Goal: Task Accomplishment & Management: Manage account settings

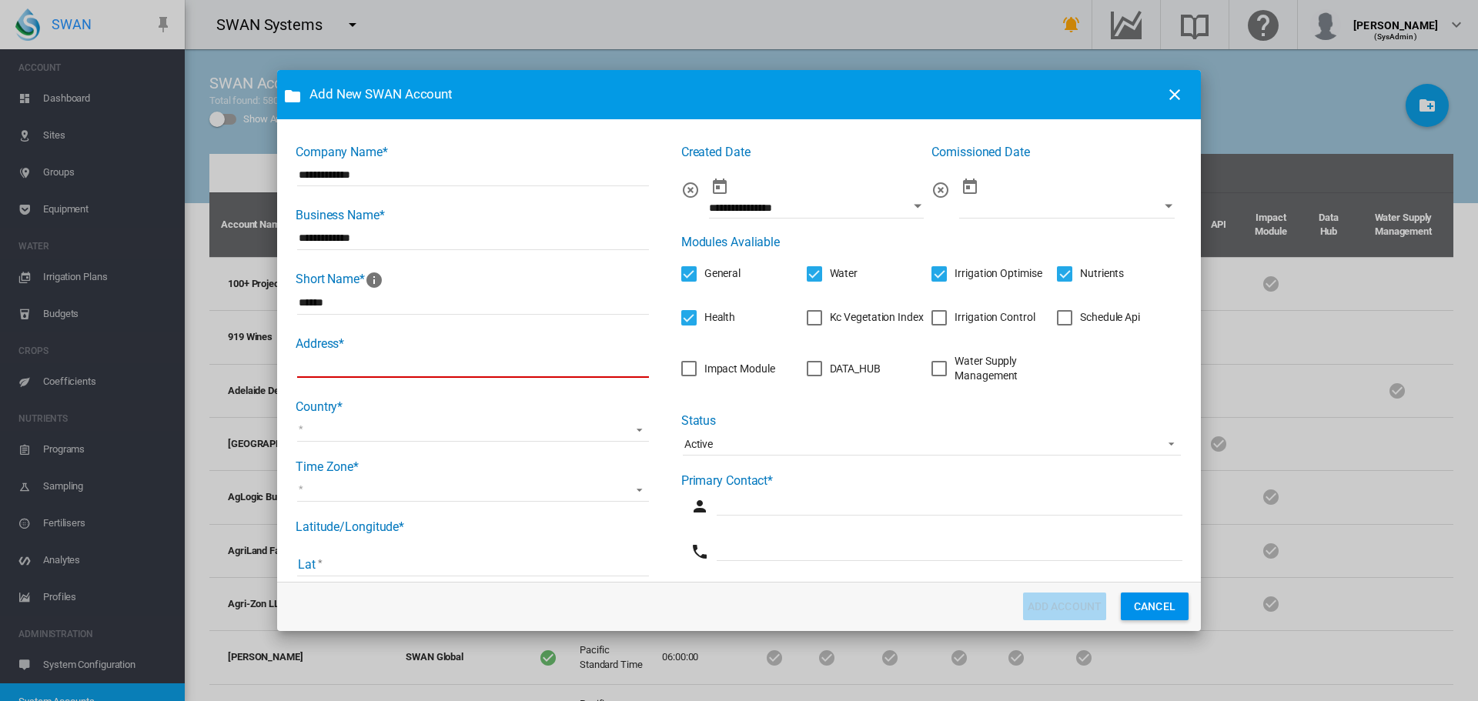
scroll to position [167, 0]
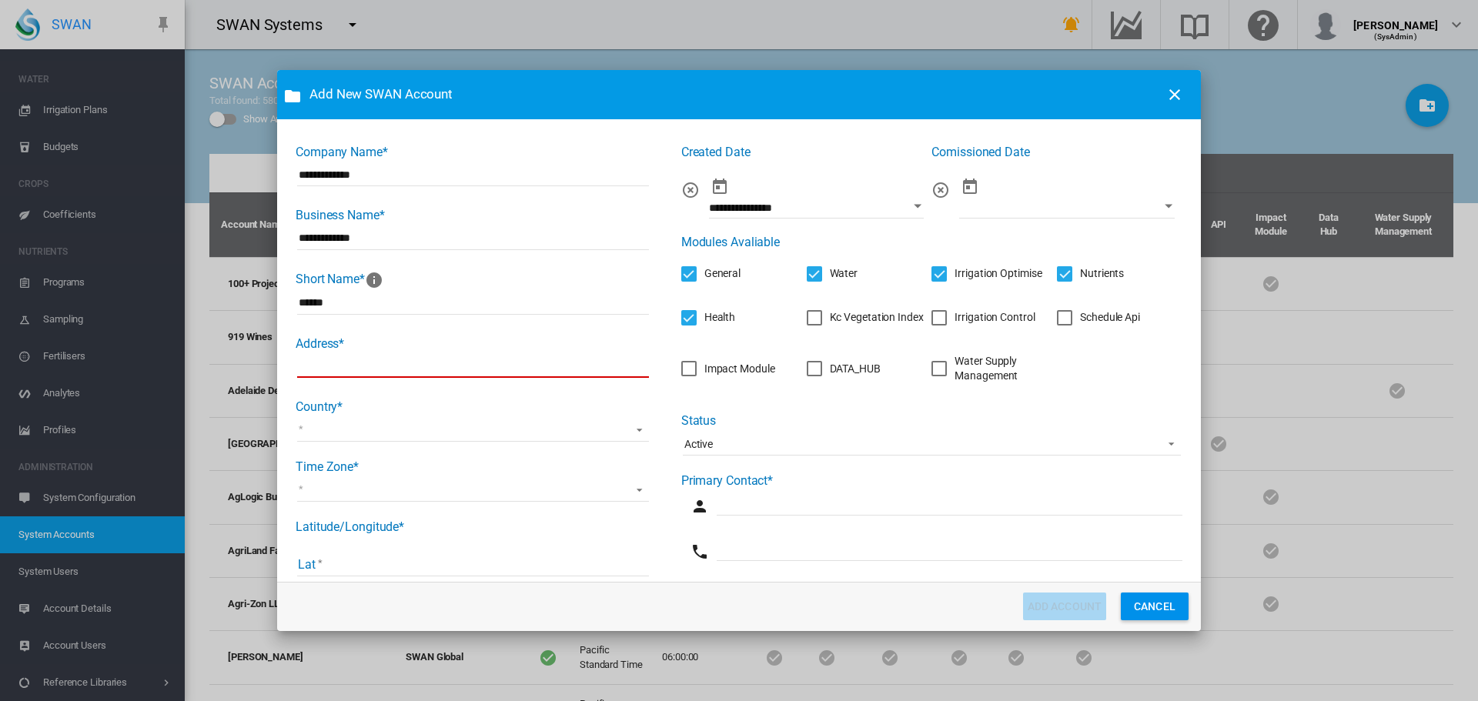
click at [1150, 601] on button "CANCEL" at bounding box center [1155, 607] width 68 height 28
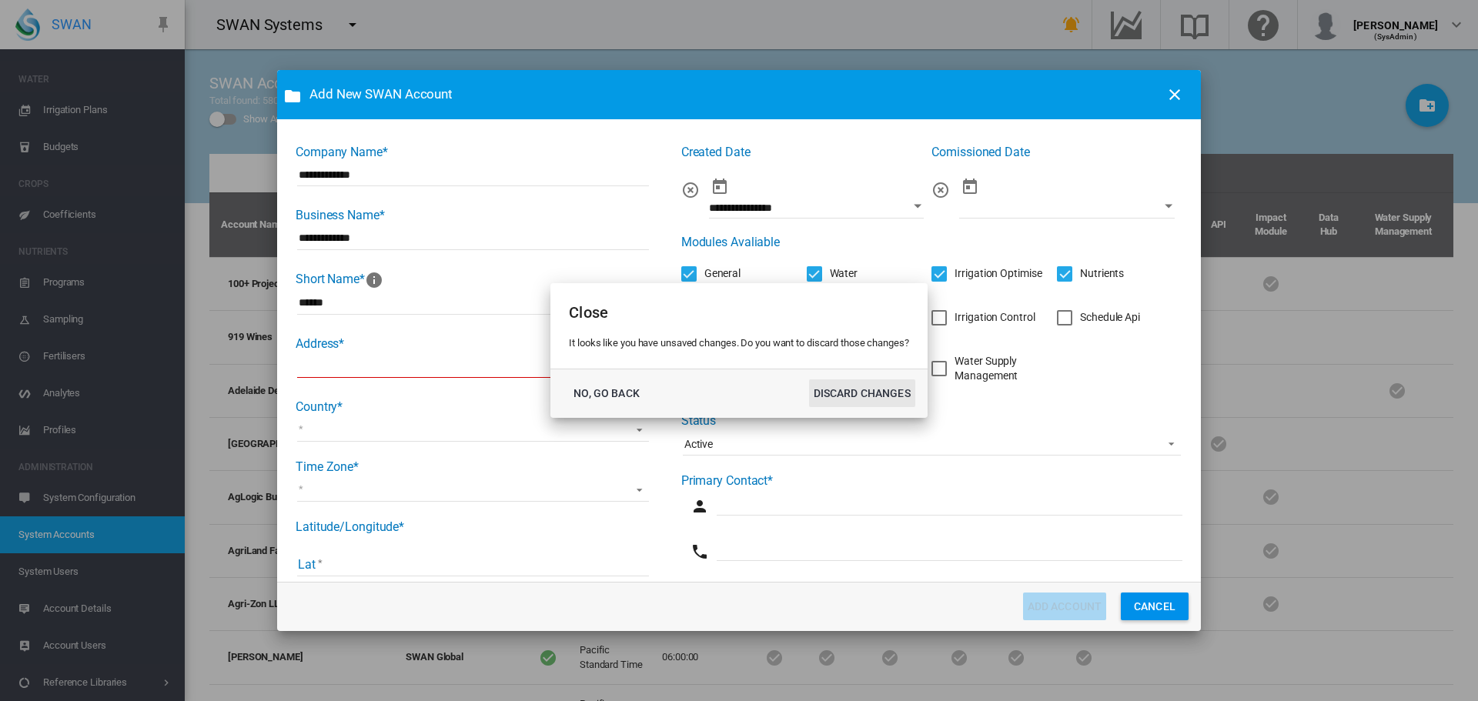
click at [875, 389] on button "DISCARD CHANGES" at bounding box center [862, 393] width 106 height 28
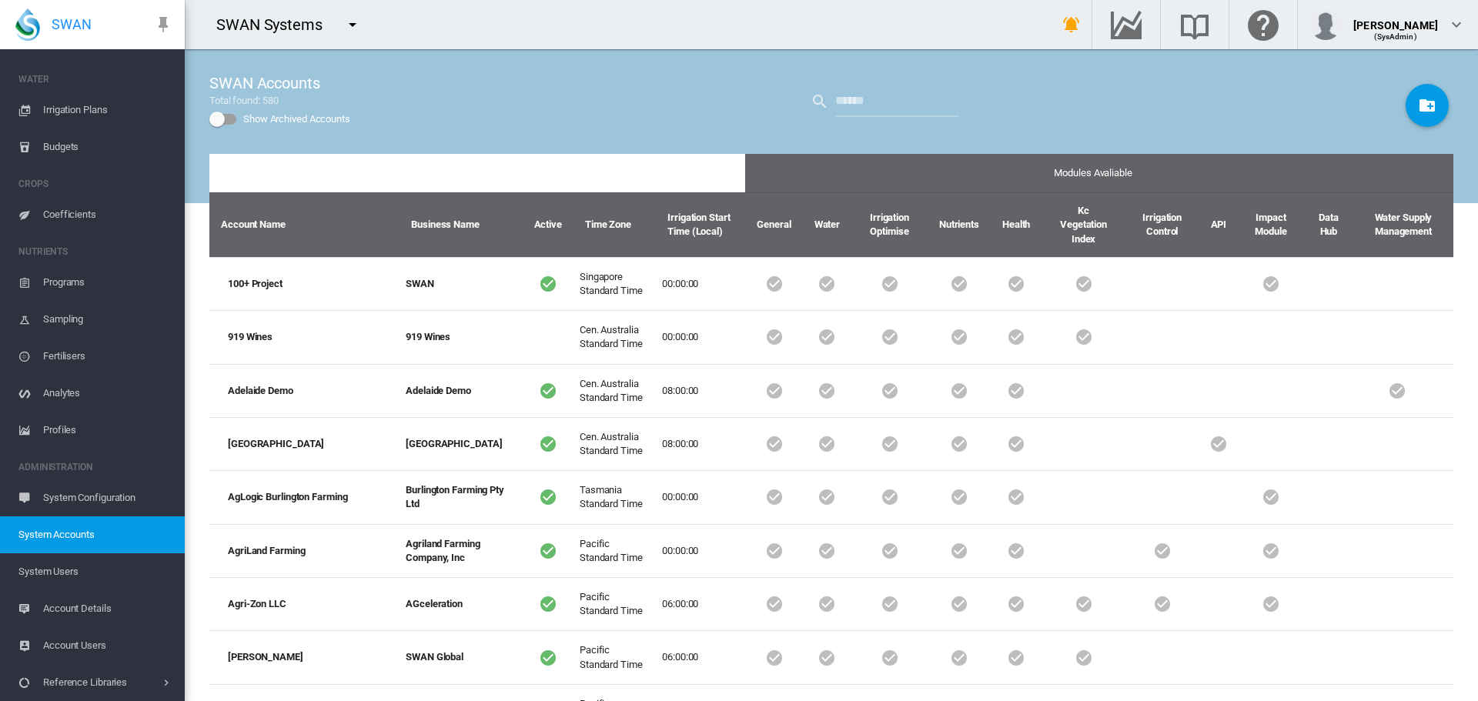
click at [352, 27] on md-icon "icon-menu-down" at bounding box center [352, 24] width 18 height 18
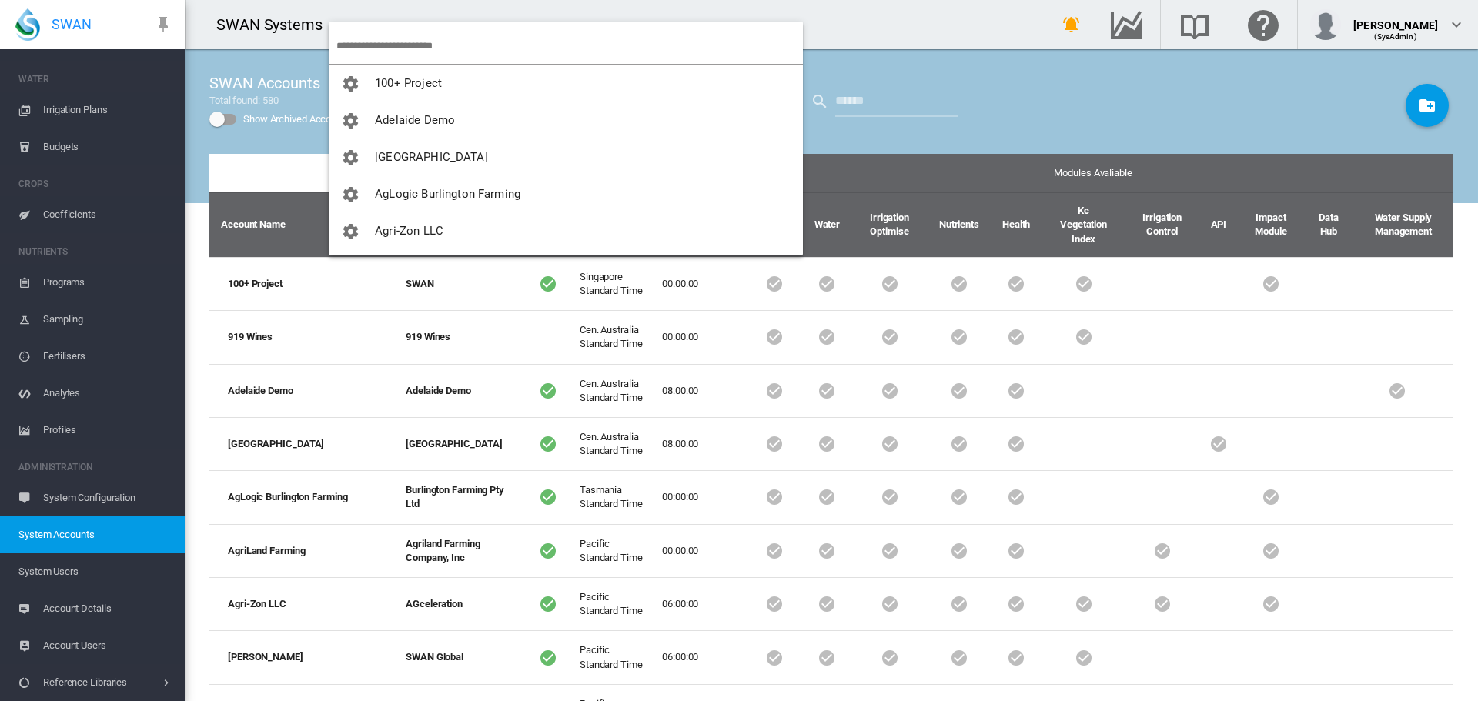
click at [363, 38] on input "search" at bounding box center [569, 46] width 466 height 36
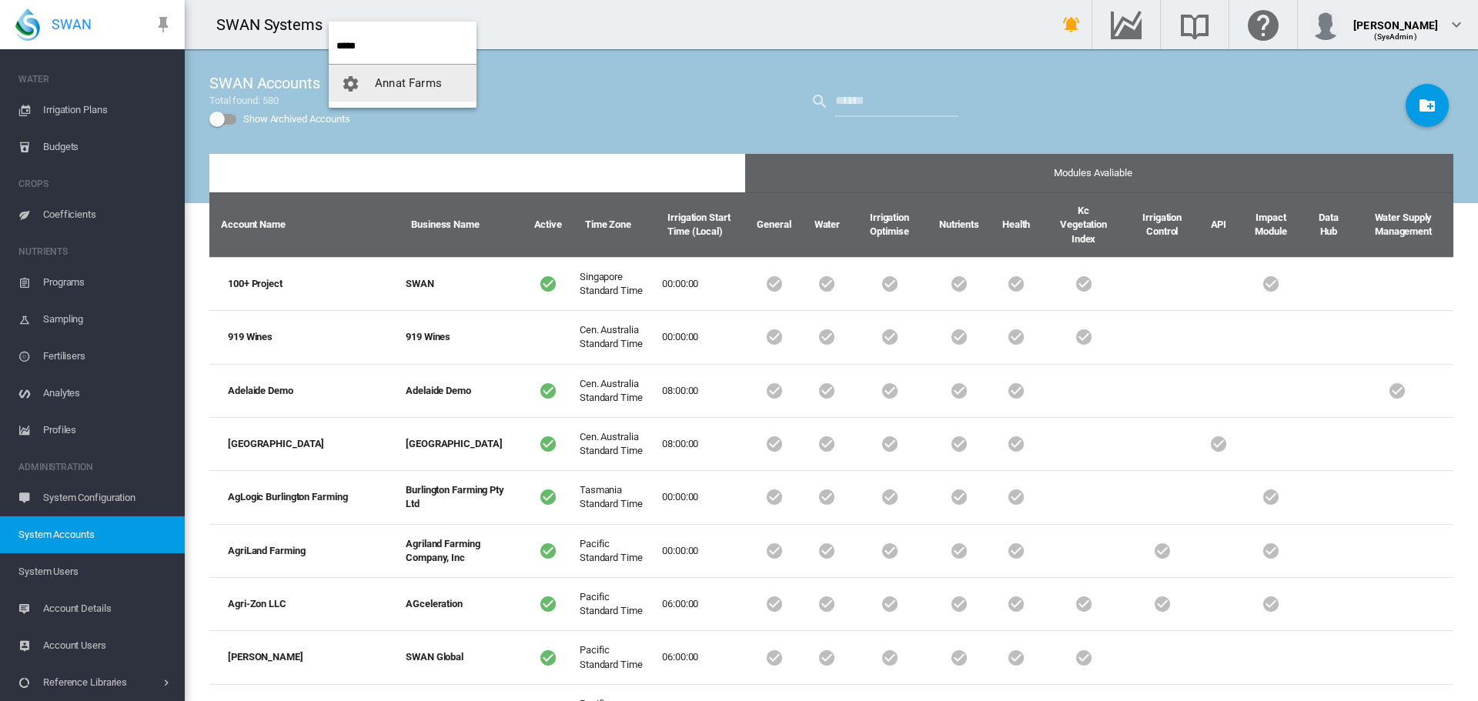
type input "*****"
click at [403, 82] on span "Annat Farms" at bounding box center [408, 83] width 67 height 14
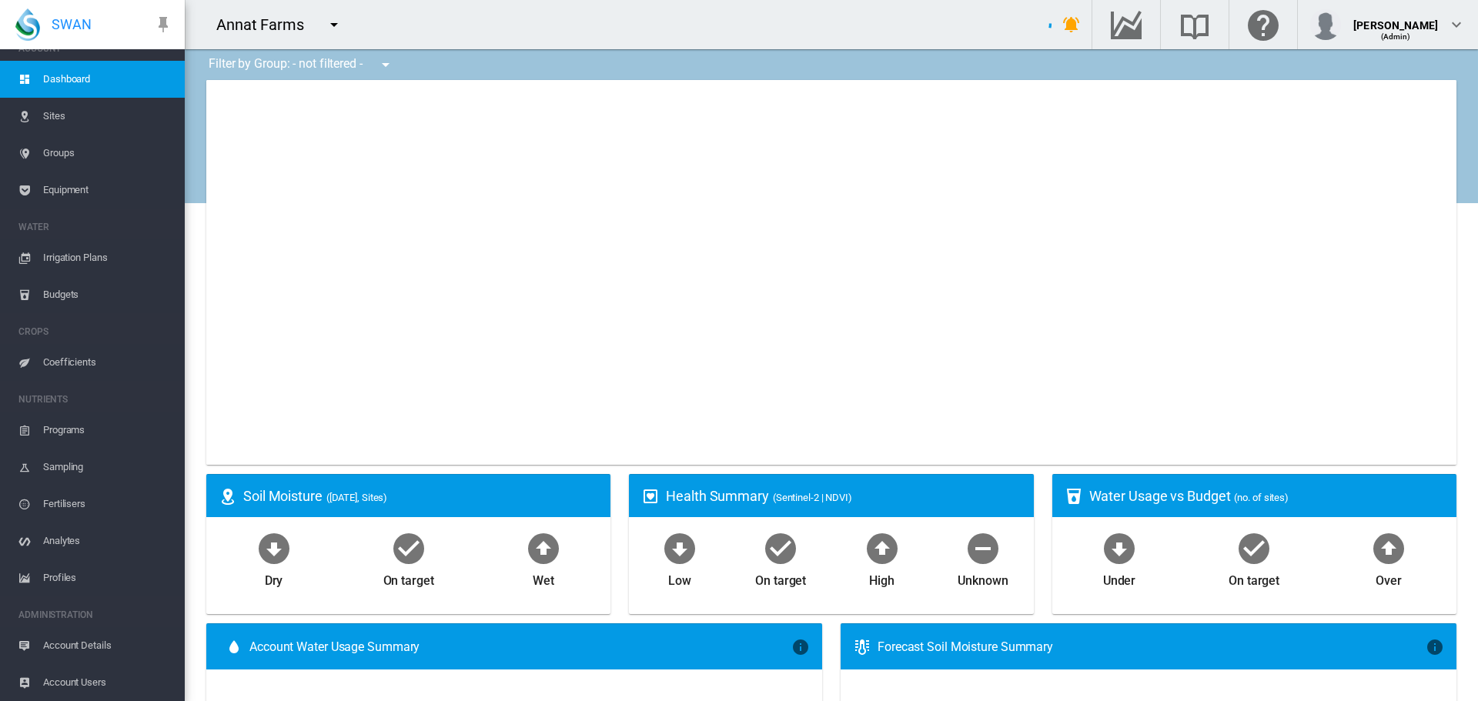
scroll to position [19, 0]
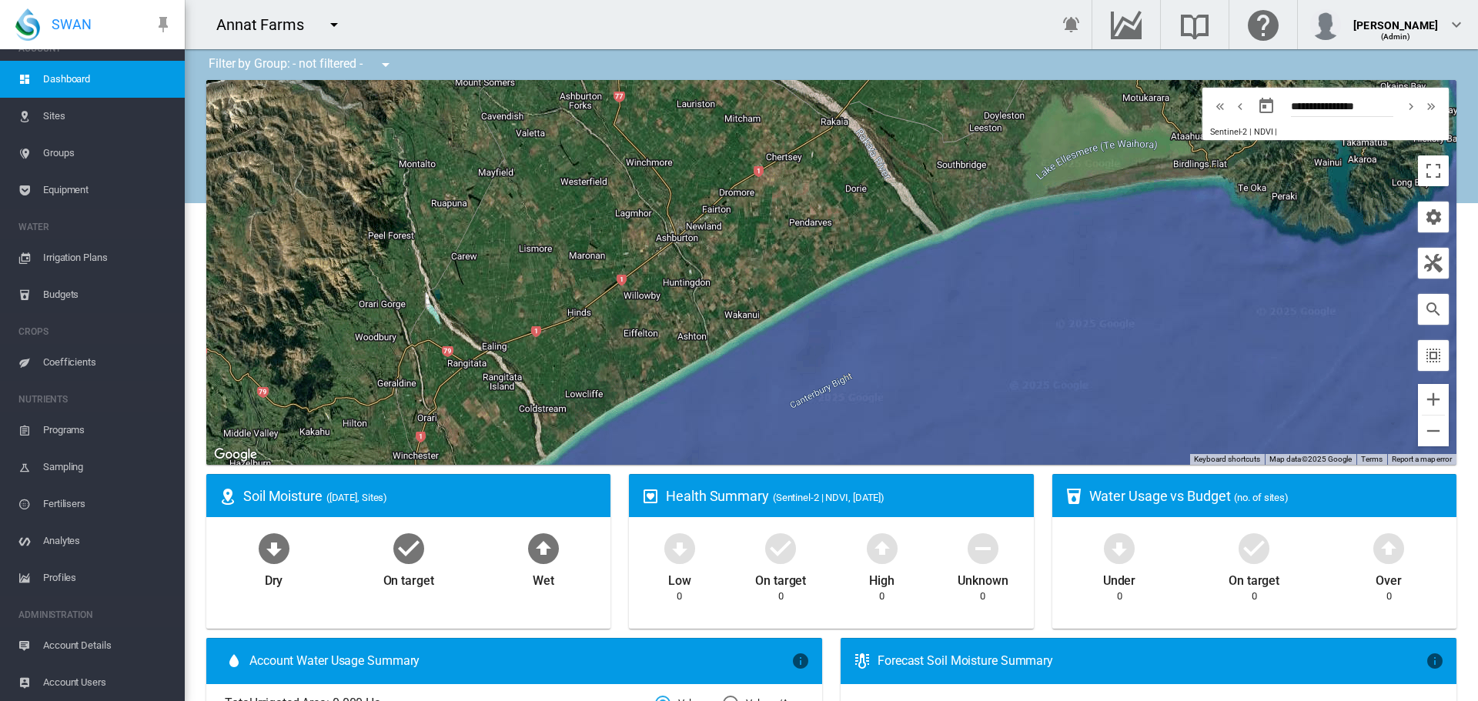
click at [63, 114] on span "Sites" at bounding box center [107, 116] width 129 height 37
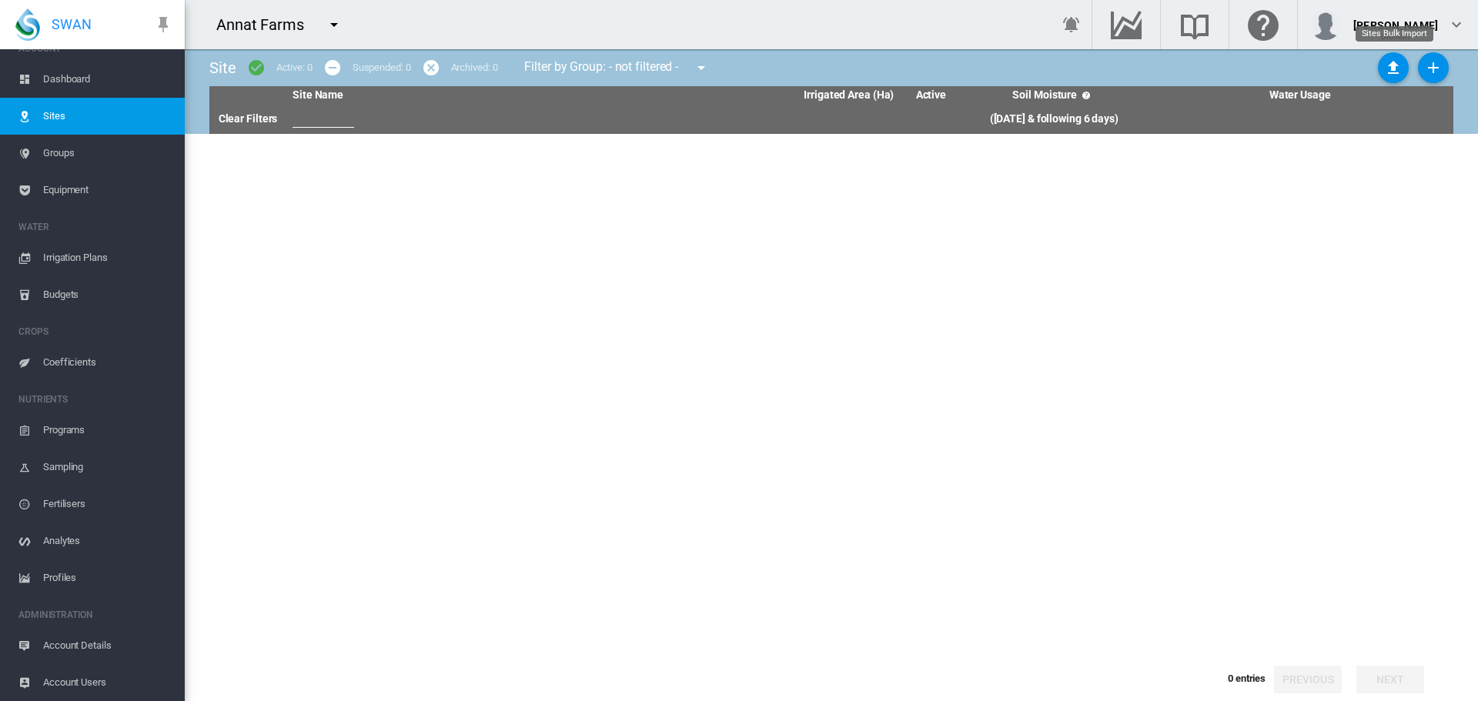
click at [1388, 62] on md-icon "icon-upload" at bounding box center [1393, 67] width 18 height 18
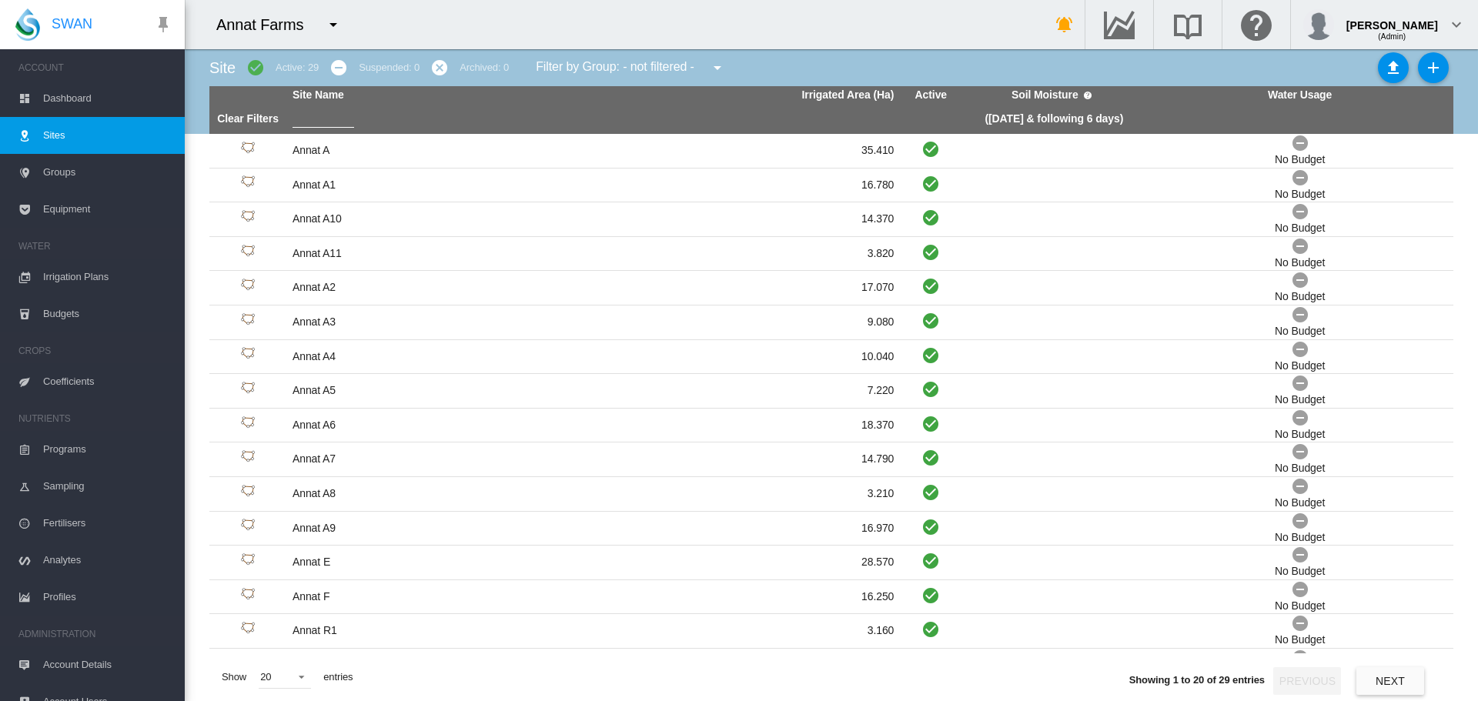
click at [79, 100] on span "Dashboard" at bounding box center [107, 98] width 129 height 37
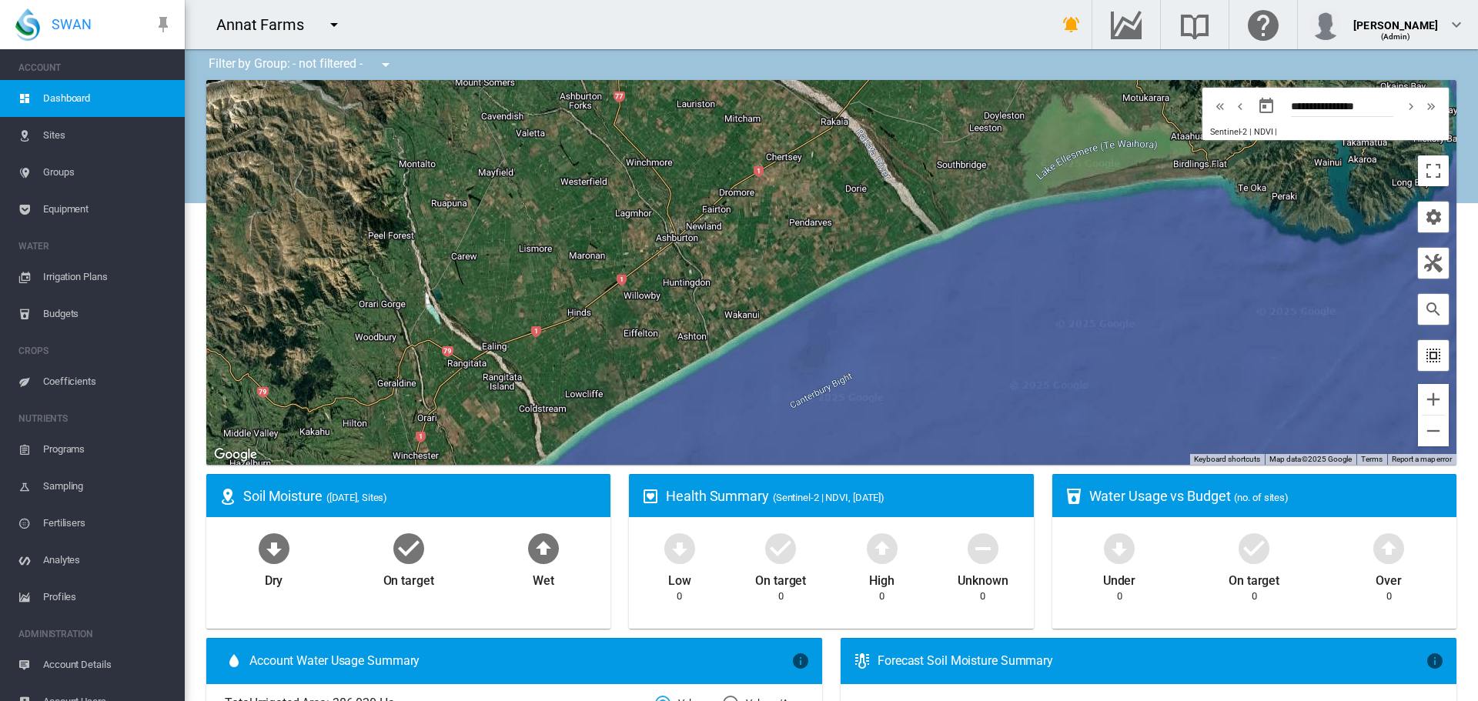
click at [1424, 357] on md-icon "icon-select-all" at bounding box center [1433, 355] width 18 height 18
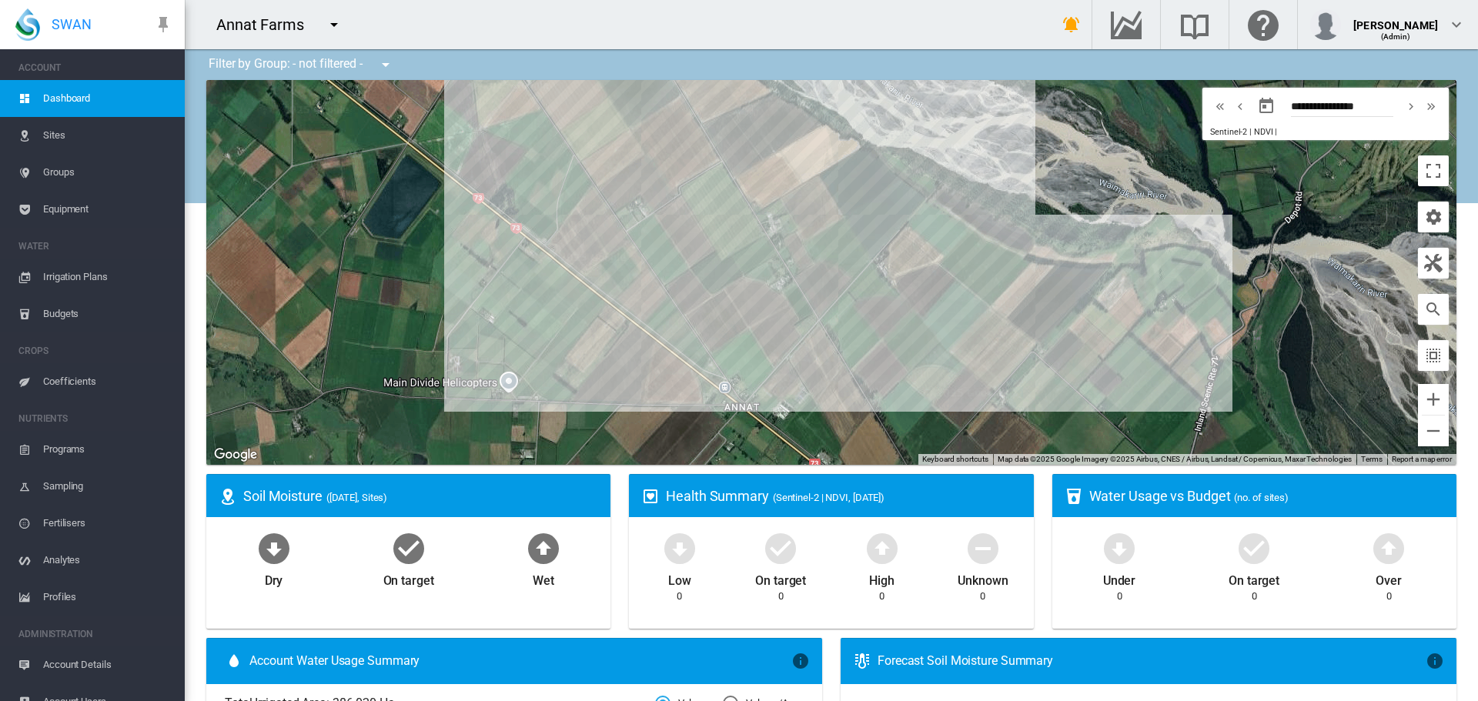
click at [58, 127] on span "Sites" at bounding box center [107, 135] width 129 height 37
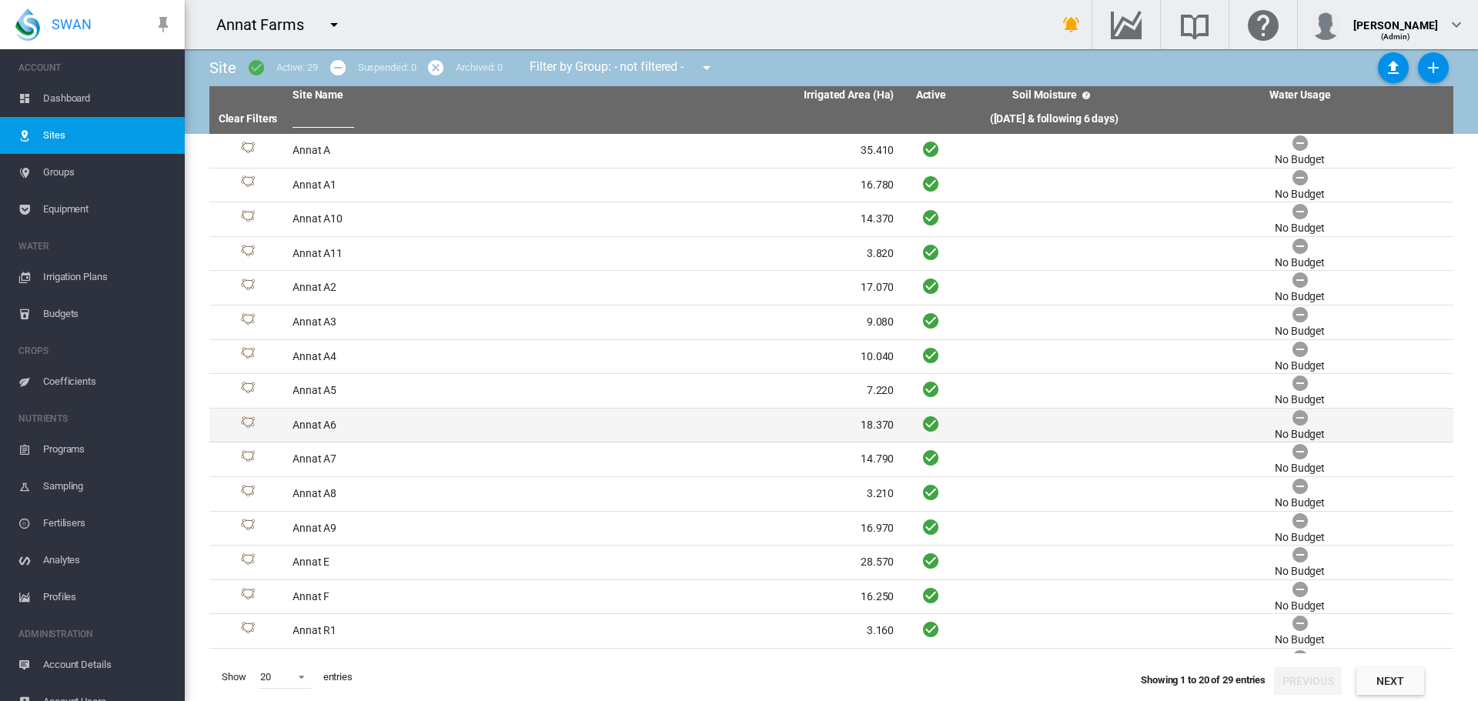
scroll to position [167, 0]
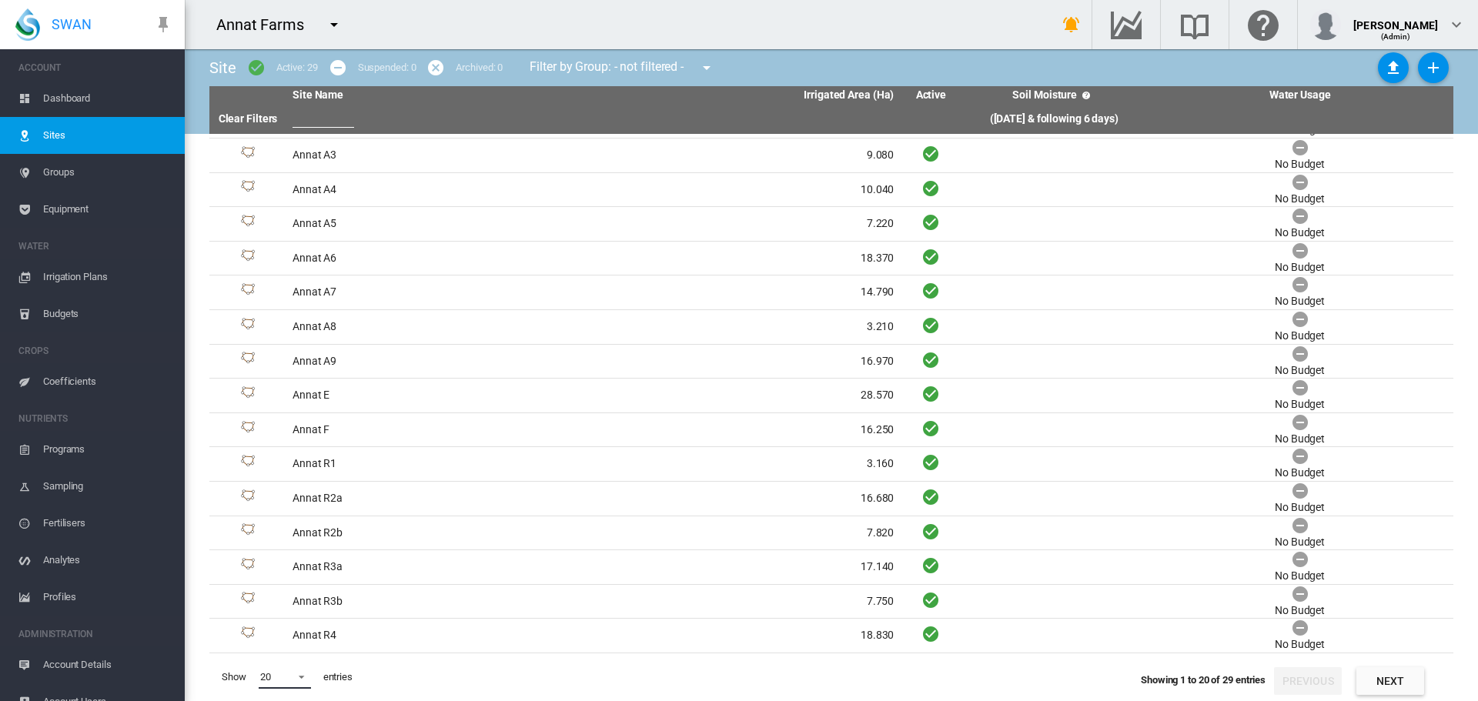
click at [303, 679] on span at bounding box center [297, 676] width 18 height 14
click at [296, 674] on md-option "200" at bounding box center [299, 675] width 105 height 37
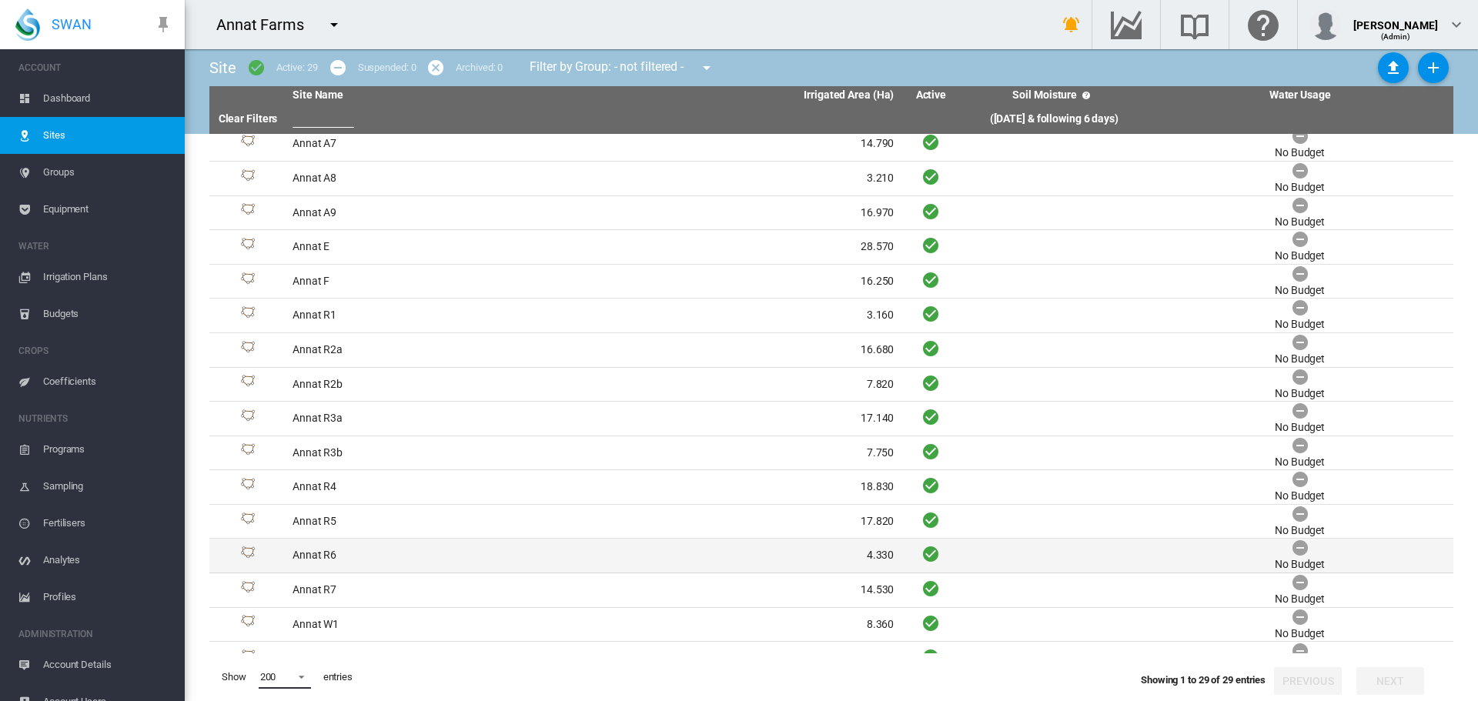
scroll to position [476, 0]
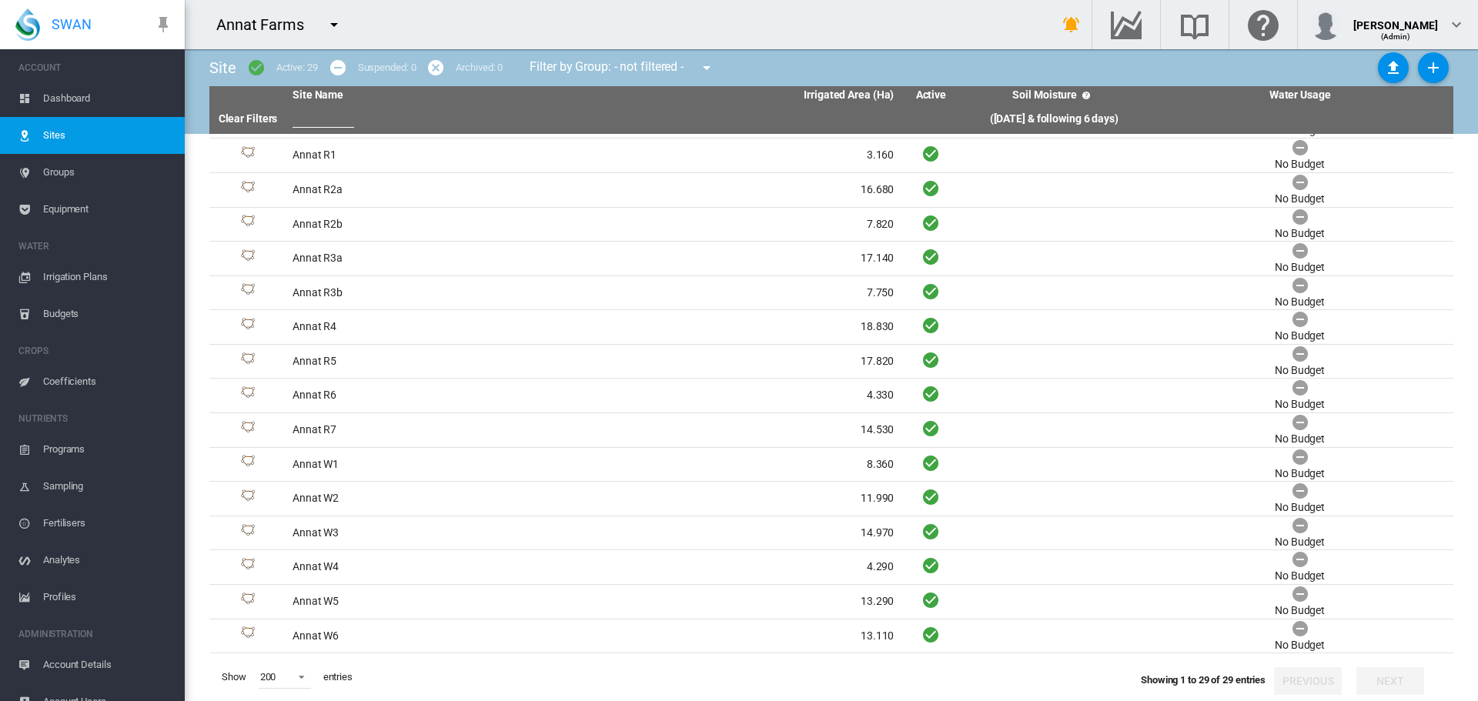
click at [108, 657] on span "Account Details" at bounding box center [107, 665] width 129 height 37
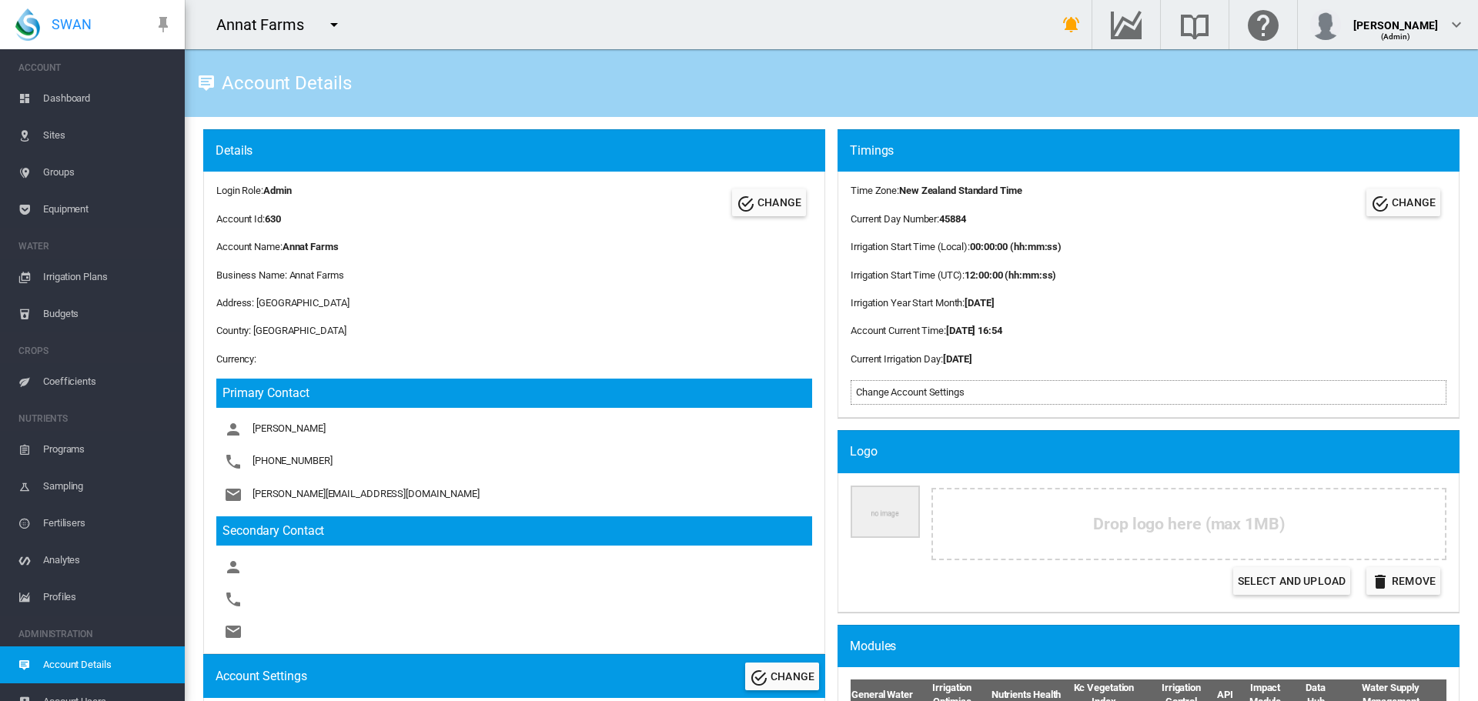
click at [70, 207] on span "Equipment" at bounding box center [107, 209] width 129 height 37
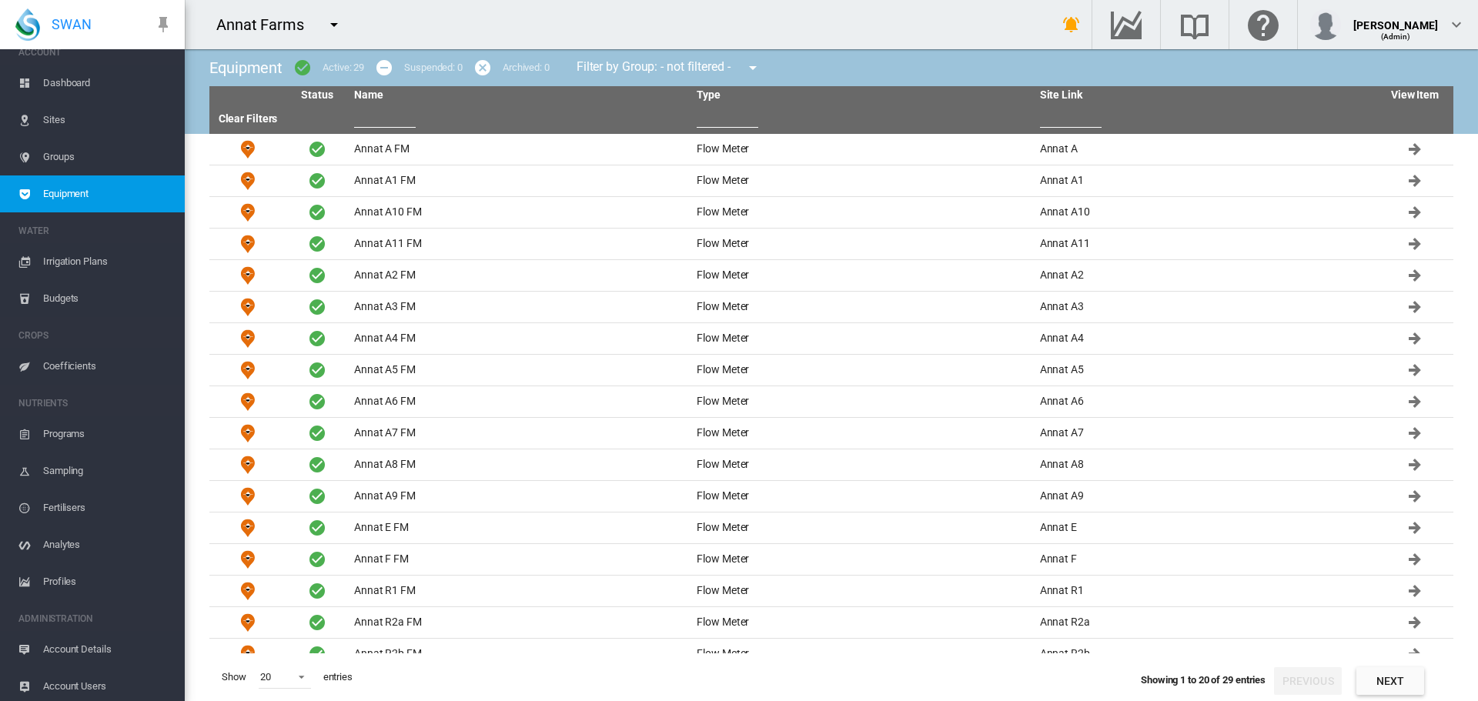
scroll to position [19, 0]
click at [65, 680] on span "Account Users" at bounding box center [107, 682] width 129 height 37
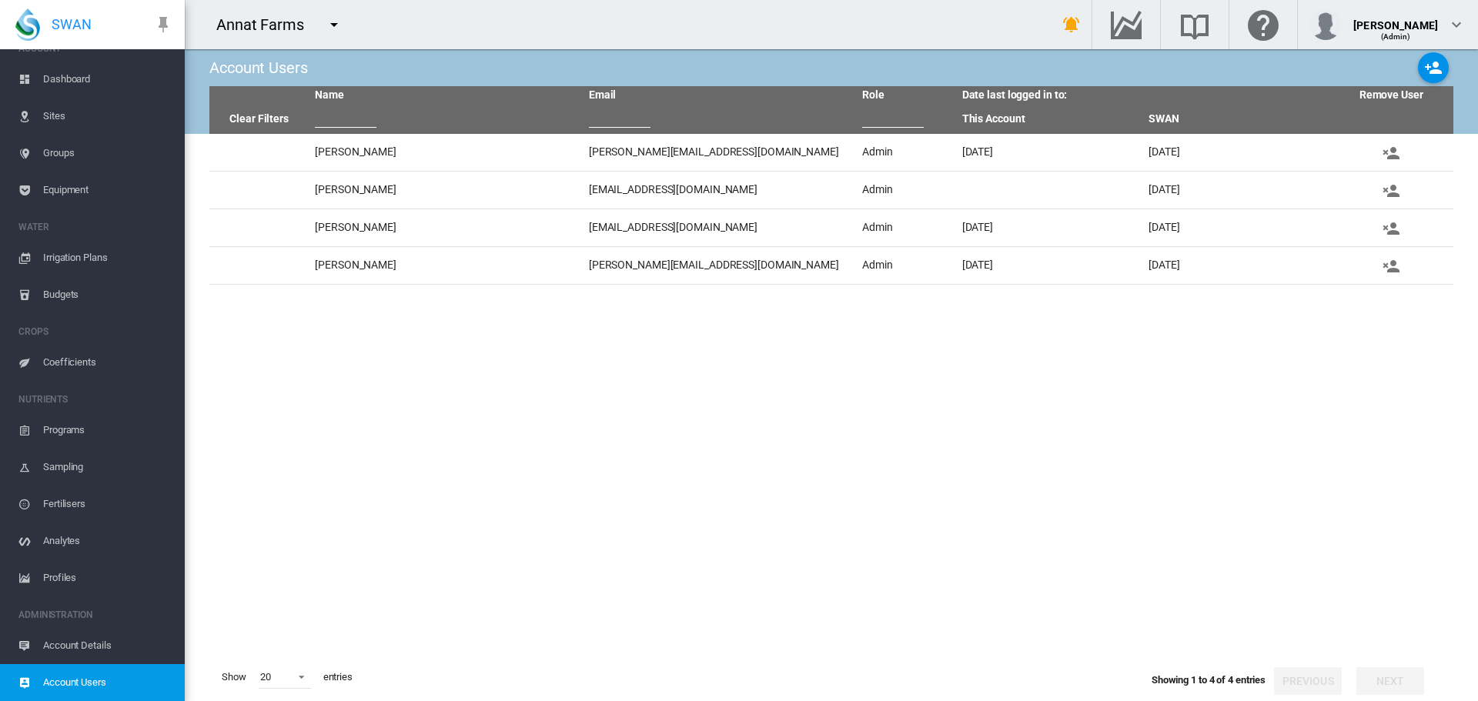
click at [331, 27] on md-icon "icon-menu-down" at bounding box center [334, 24] width 18 height 18
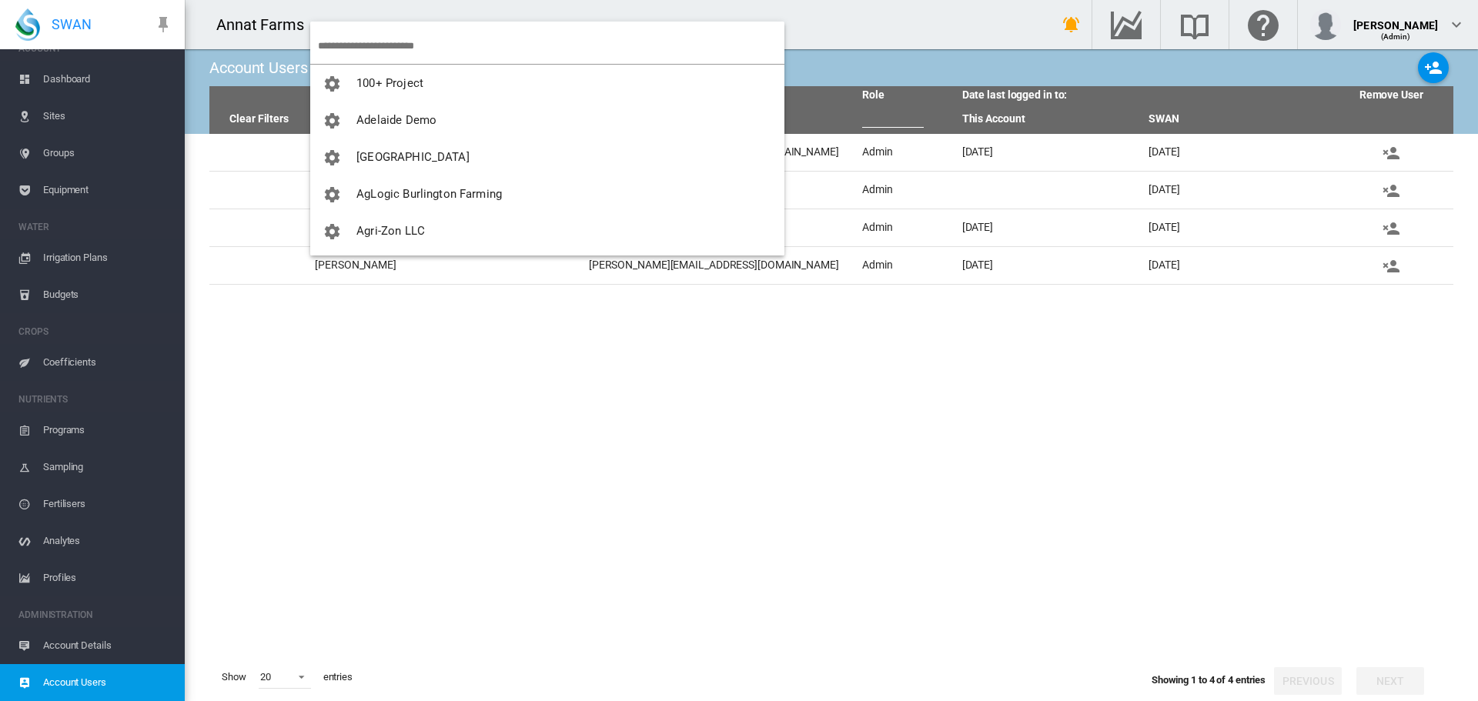
click at [358, 45] on input "search" at bounding box center [551, 46] width 466 height 36
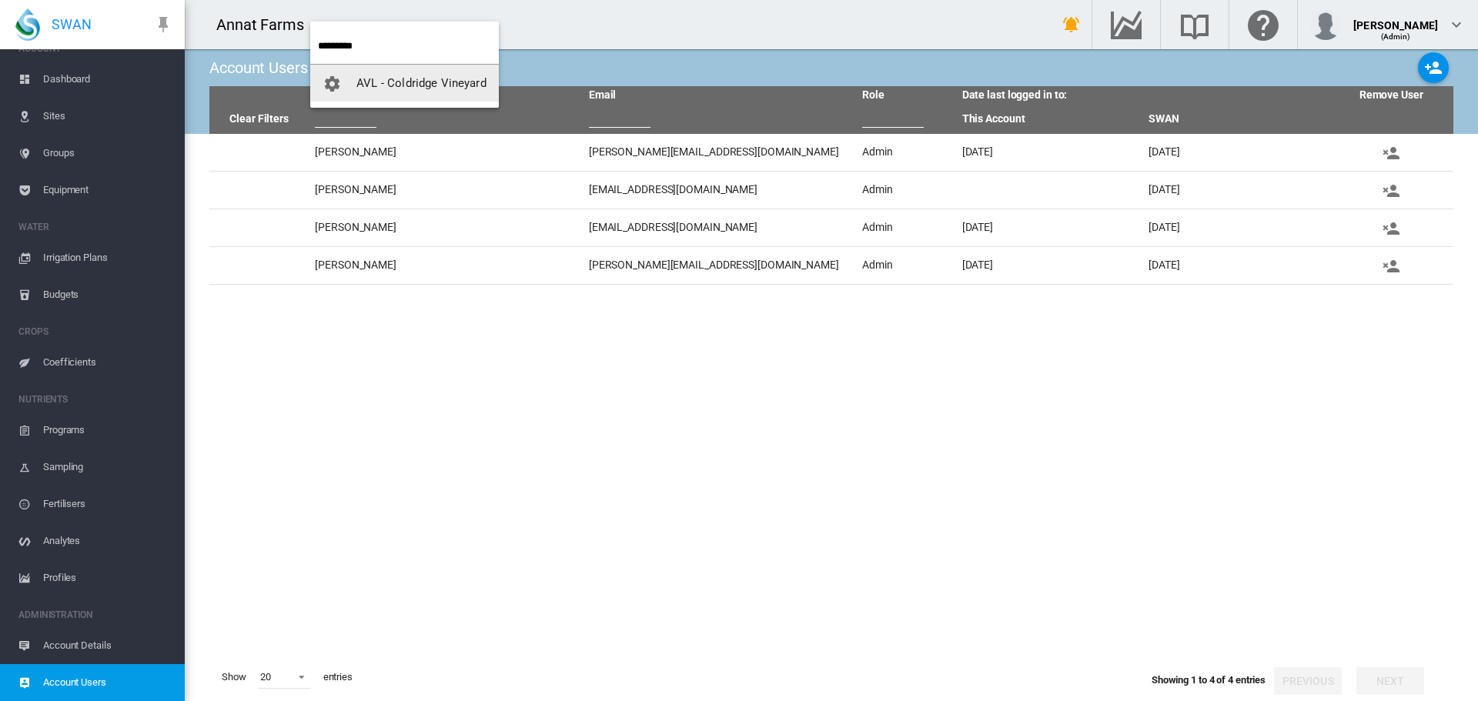
type input "*********"
click at [430, 80] on span "AVL - Coldridge Vineyard" at bounding box center [421, 83] width 130 height 14
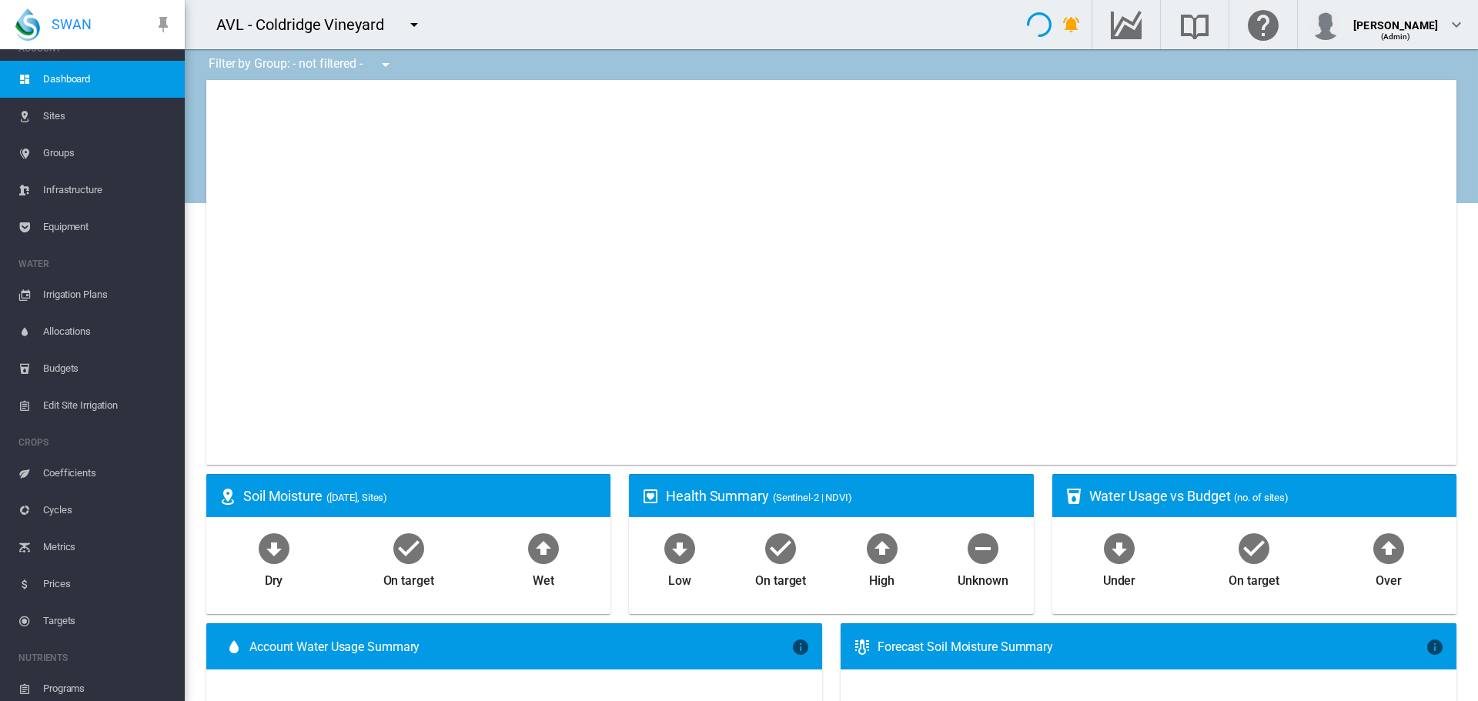
type input "**********"
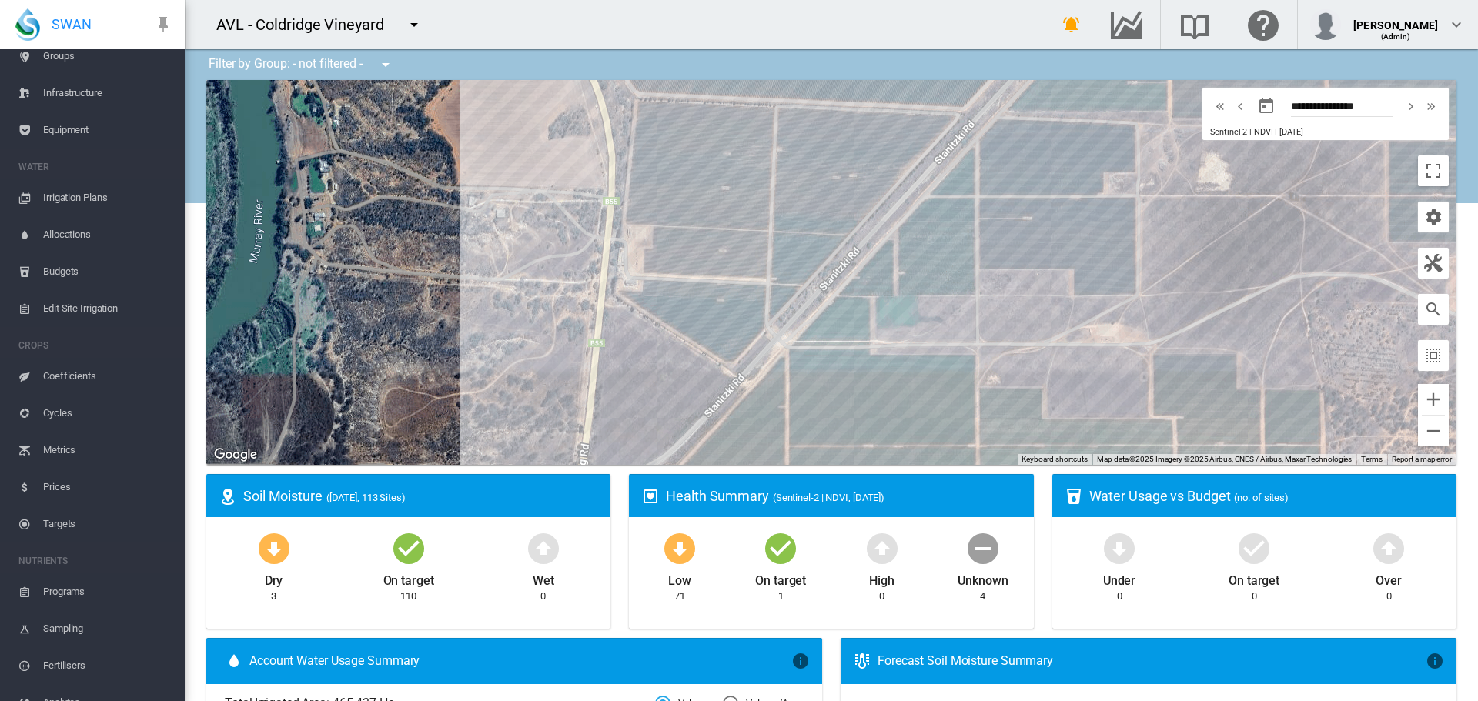
scroll to position [278, 0]
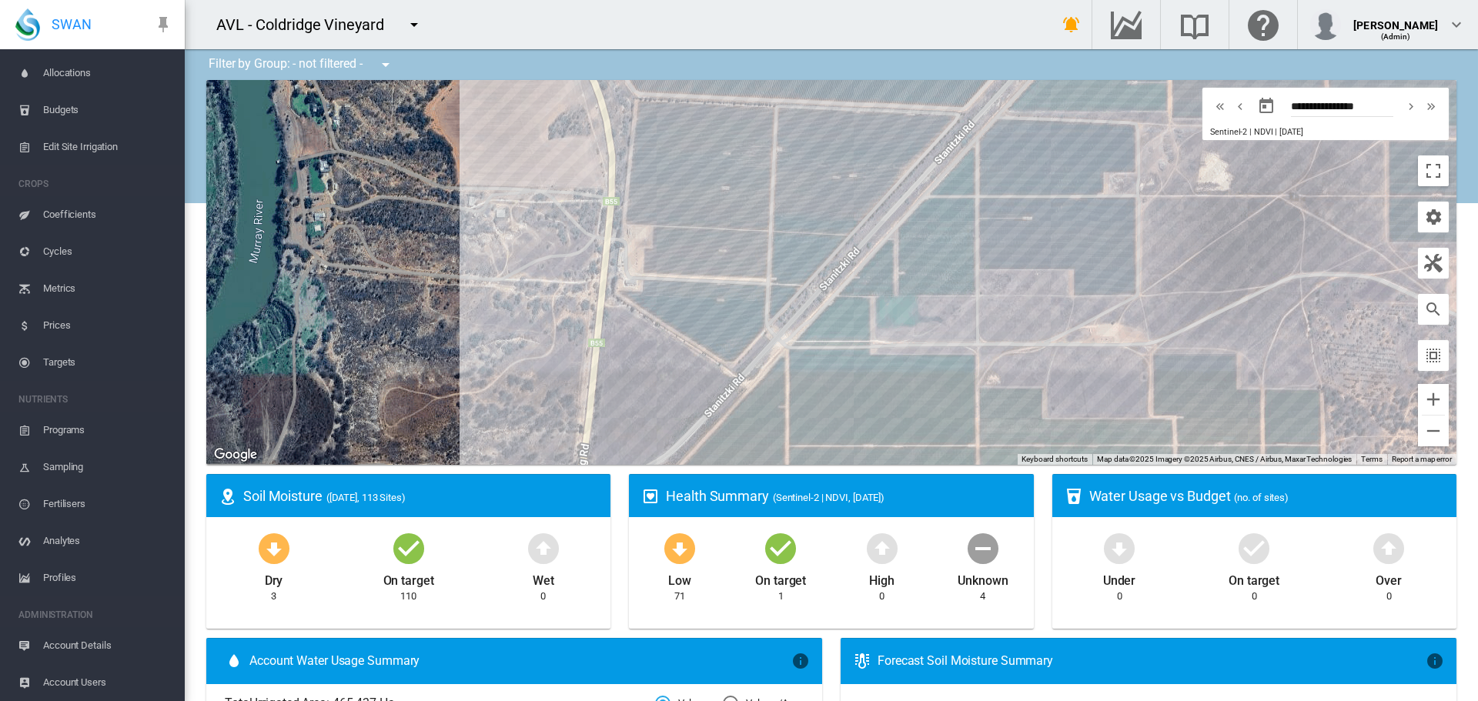
click at [88, 681] on span "Account Users" at bounding box center [107, 682] width 129 height 37
